Goal: Task Accomplishment & Management: Manage account settings

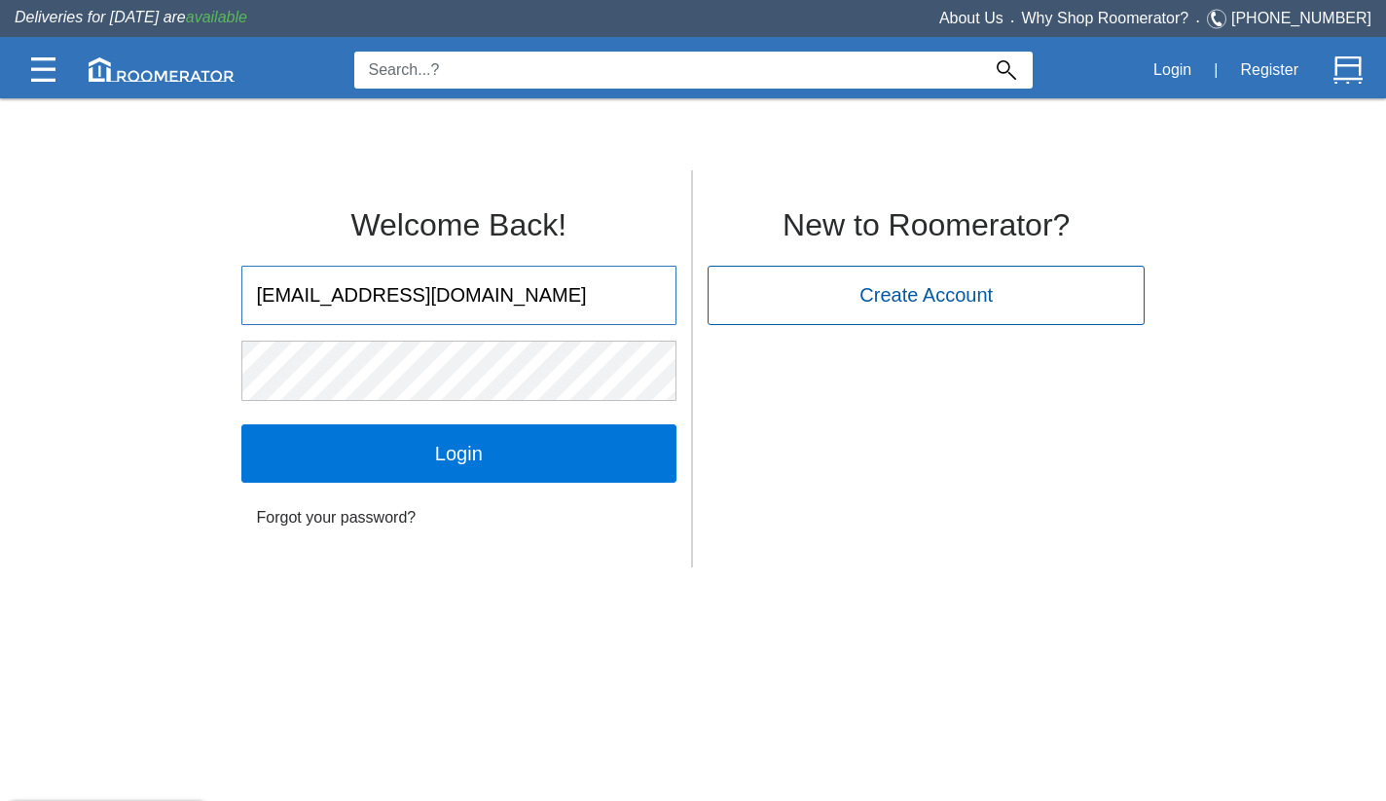
click at [458, 453] on input "Login" at bounding box center [458, 453] width 435 height 58
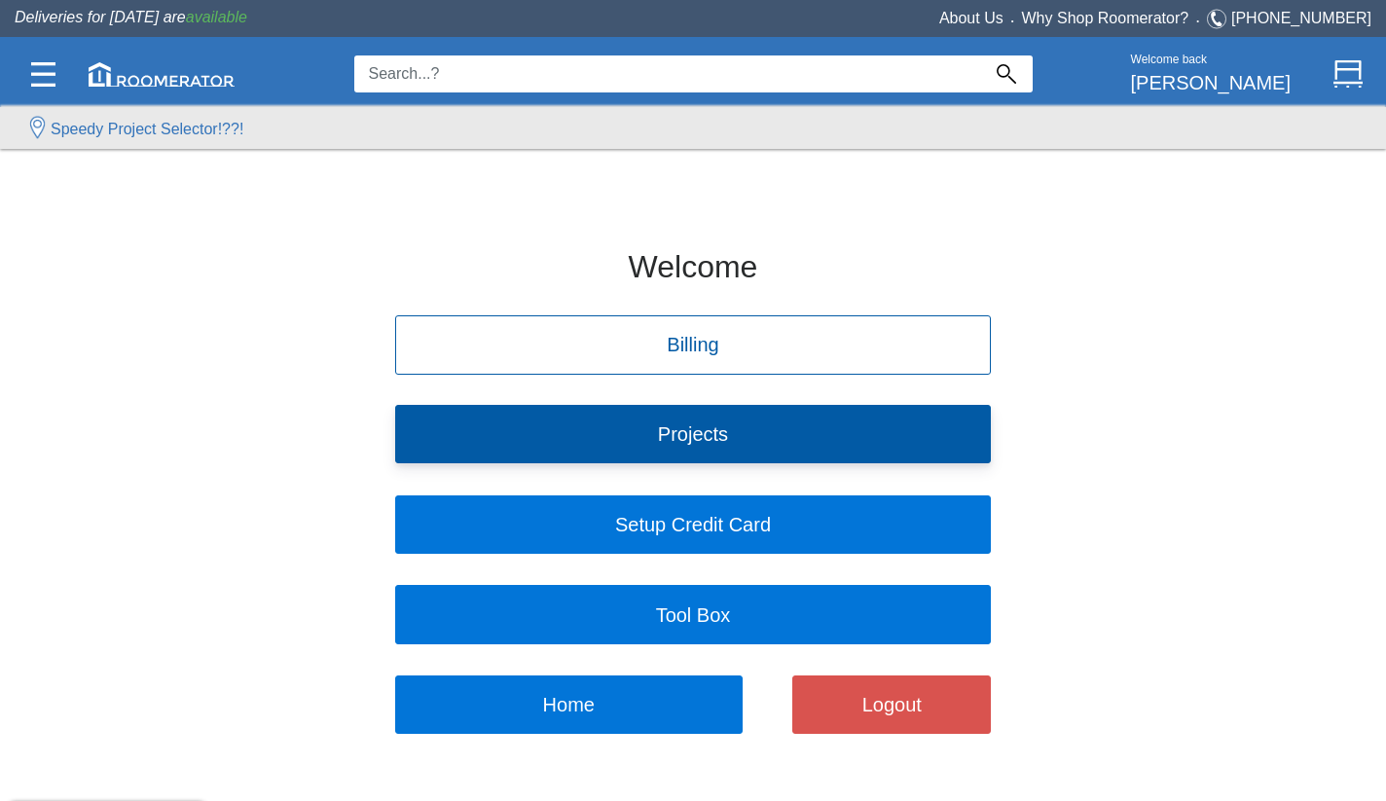
click at [668, 438] on button "Projects" at bounding box center [693, 434] width 597 height 58
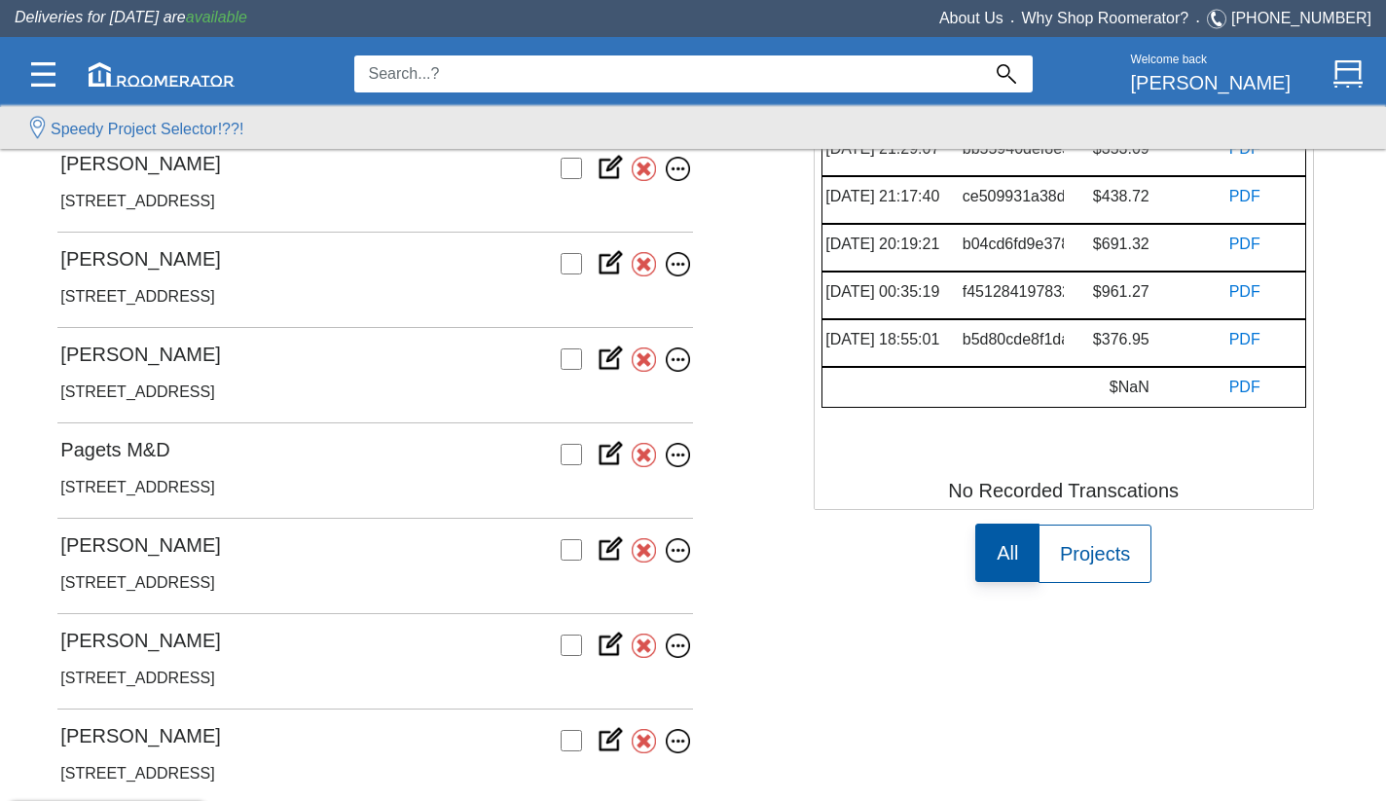
scroll to position [402, 0]
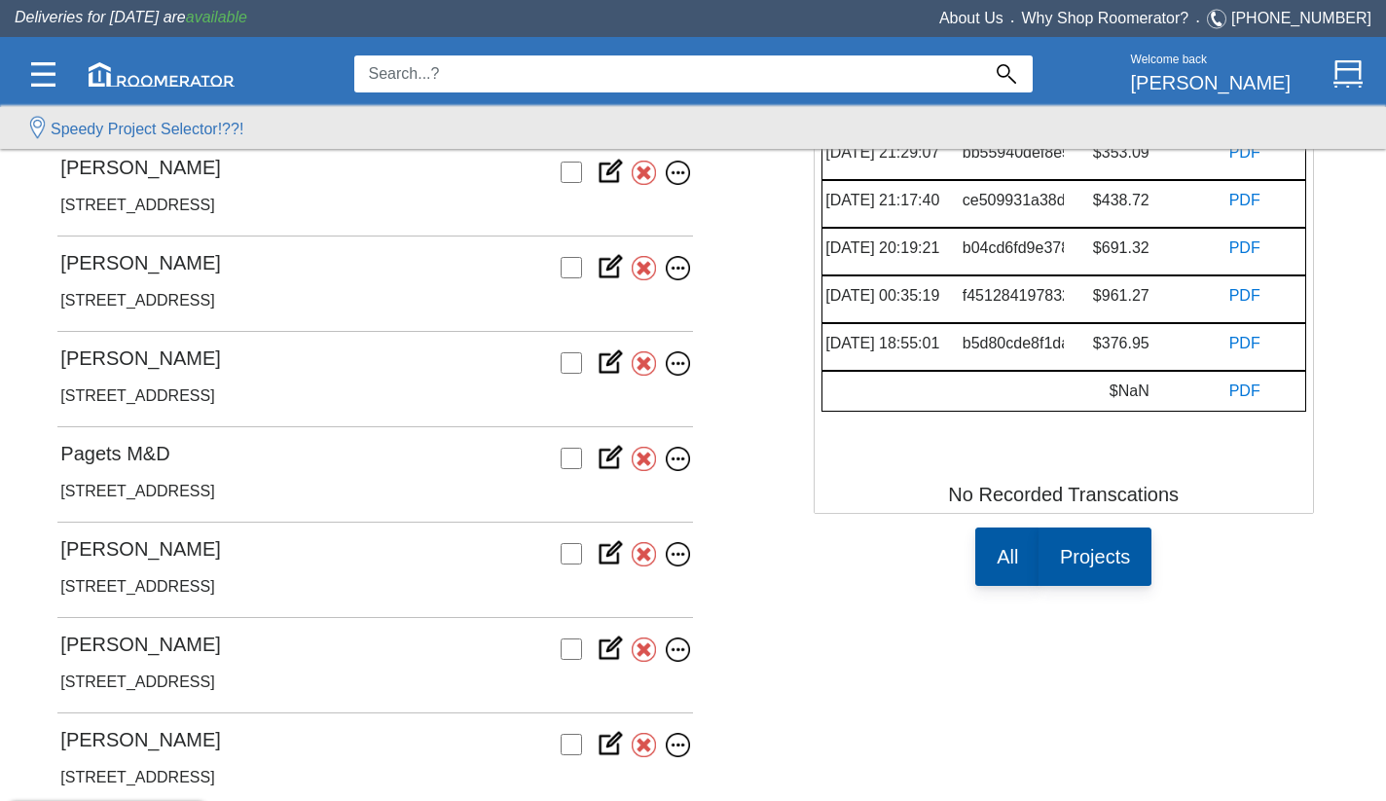
click at [1088, 528] on label "Projects" at bounding box center [1095, 557] width 113 height 58
click at [1060, 564] on input "Projects" at bounding box center [1060, 564] width 0 height 0
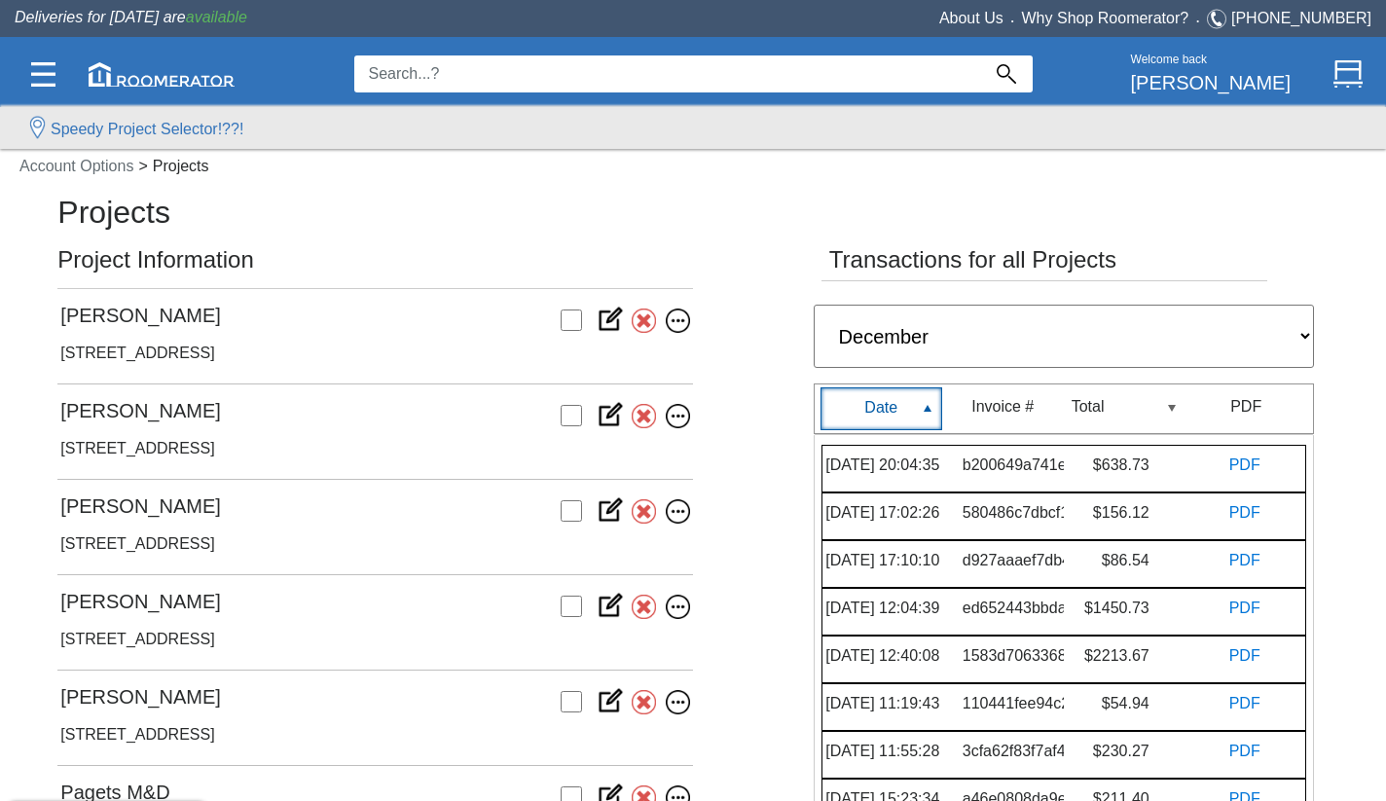
scroll to position [62, 0]
click at [39, 81] on img at bounding box center [43, 74] width 24 height 24
click at [62, 56] on div at bounding box center [44, 75] width 52 height 52
click at [780, 256] on div "Projects Project Information [PERSON_NAME] [STREET_ADDRESS] [PERSON_NAME] [STRE…" at bounding box center [692, 590] width 1270 height 779
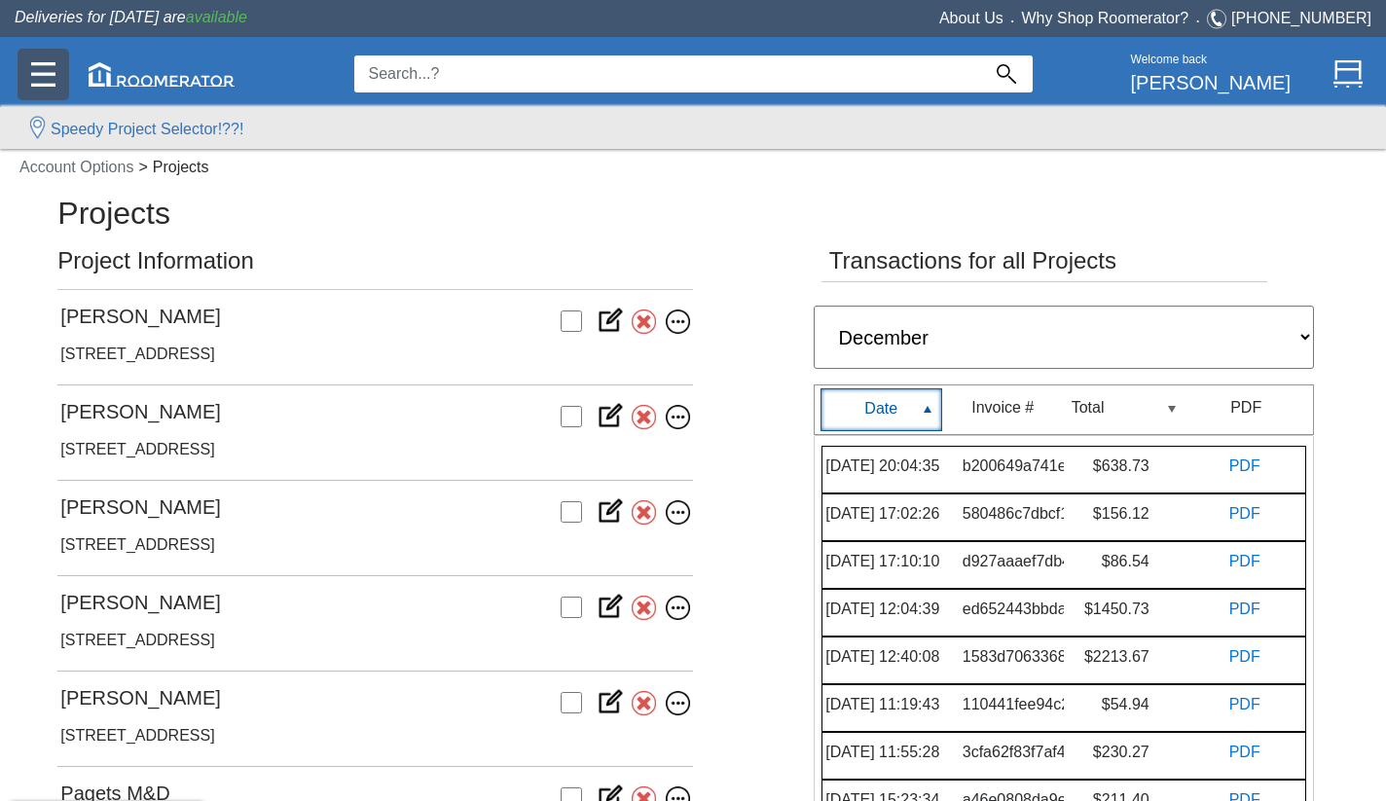
click at [49, 65] on img at bounding box center [43, 74] width 24 height 24
click at [78, 128] on label "Speedy Project Selector!??!" at bounding box center [147, 129] width 193 height 23
click at [50, 78] on img at bounding box center [43, 74] width 24 height 24
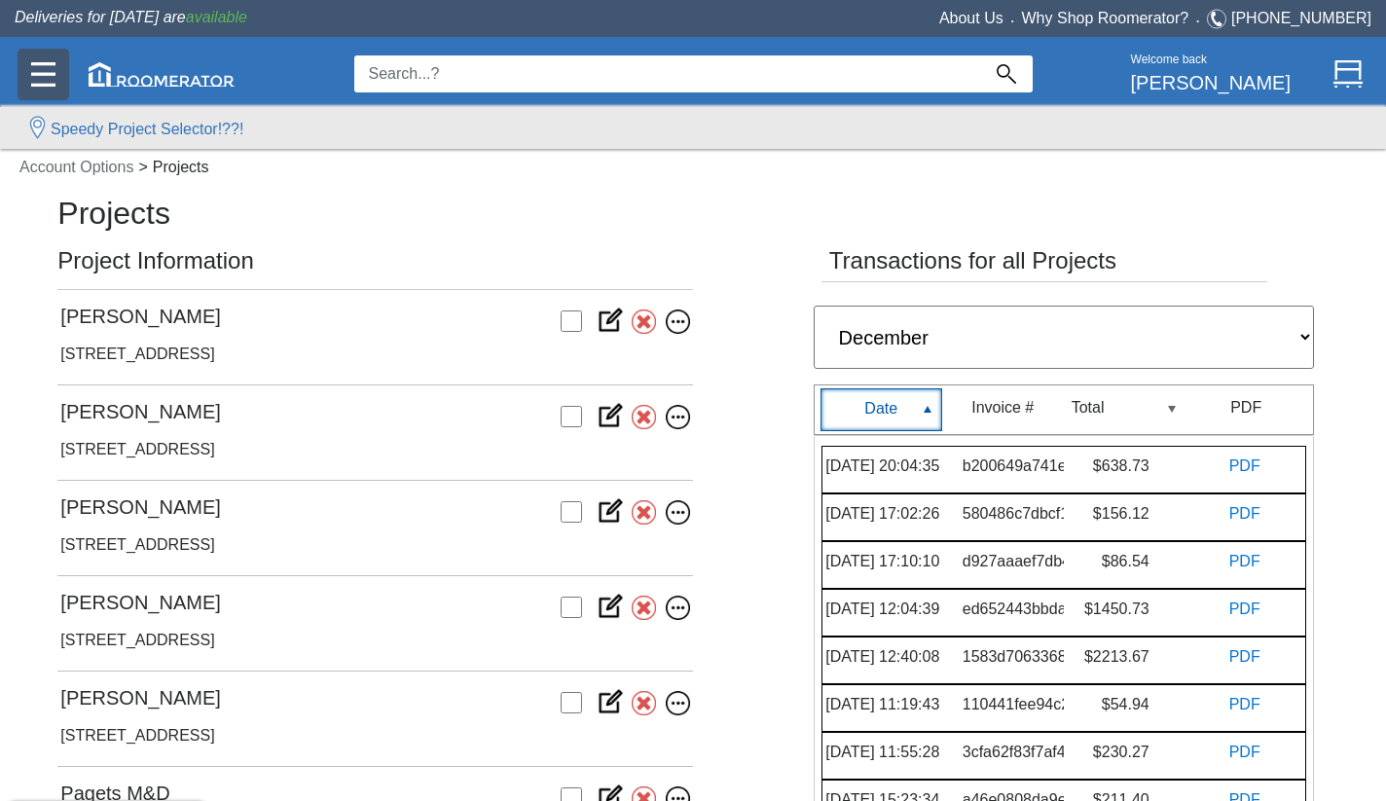
click at [50, 78] on img at bounding box center [43, 74] width 24 height 24
click at [929, 82] on input at bounding box center [667, 73] width 626 height 37
type input "pt"
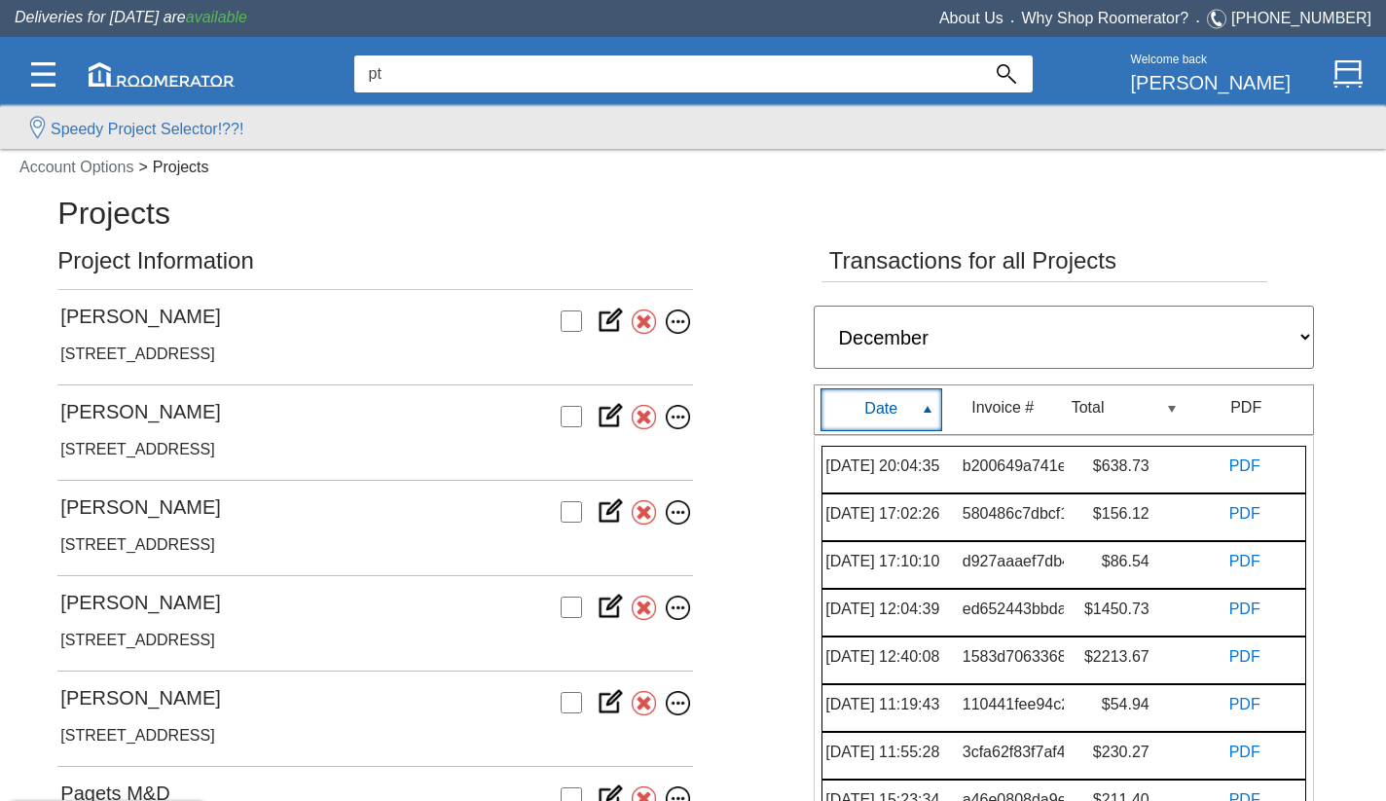
click at [1003, 74] on img at bounding box center [1006, 73] width 19 height 19
